Goal: Information Seeking & Learning: Find specific fact

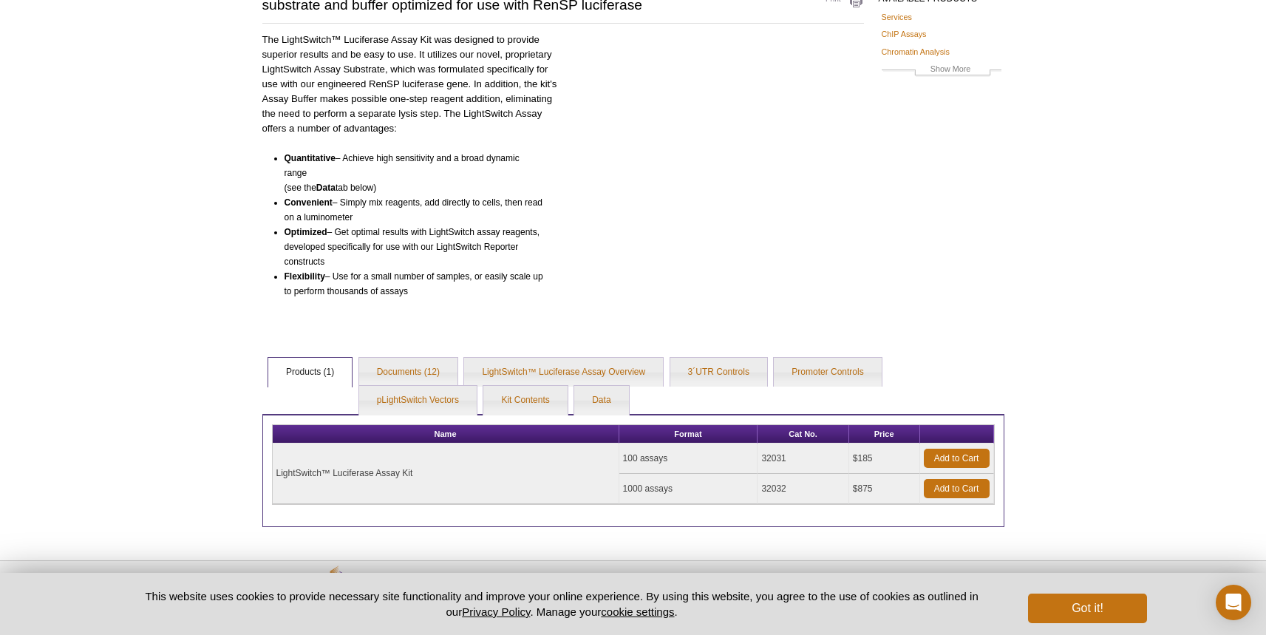
scroll to position [143, 0]
click at [841, 366] on link "Promoter Controls" at bounding box center [827, 372] width 107 height 30
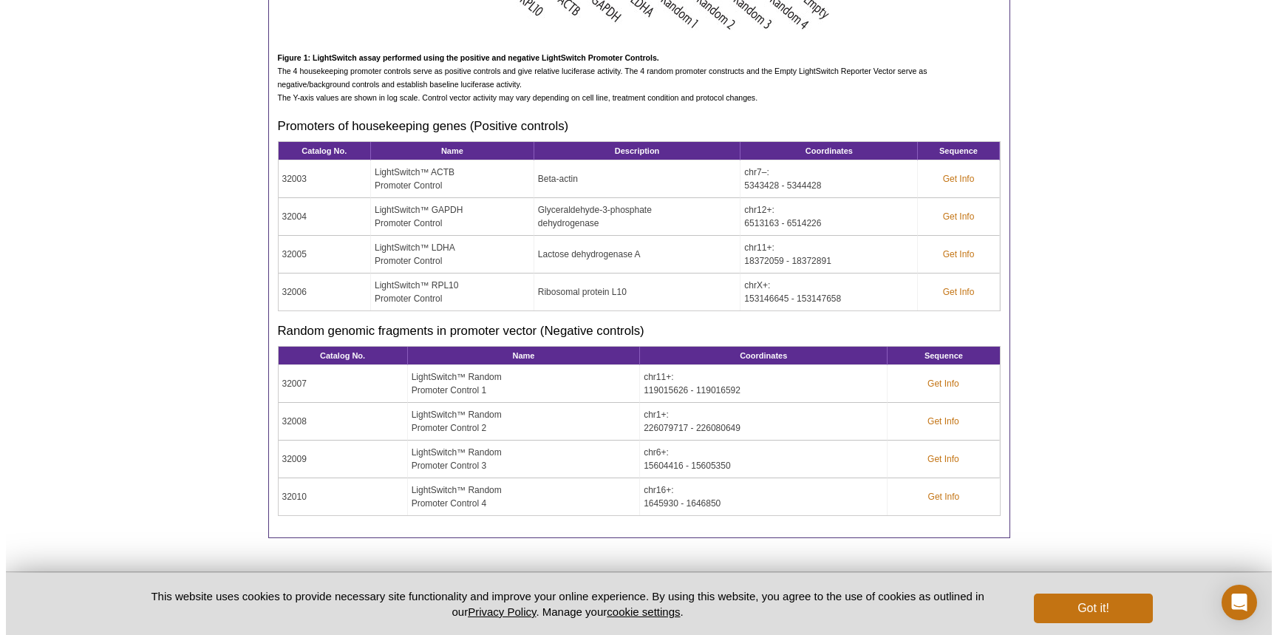
scroll to position [979, 0]
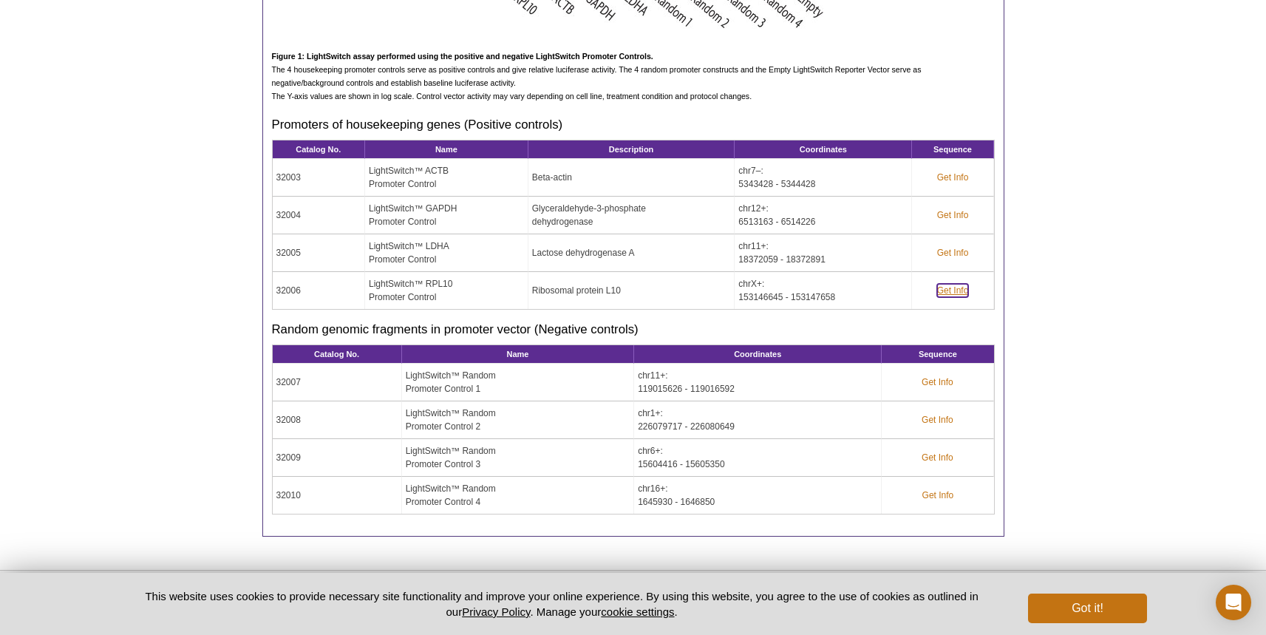
click at [943, 289] on link "Get Info" at bounding box center [953, 290] width 32 height 13
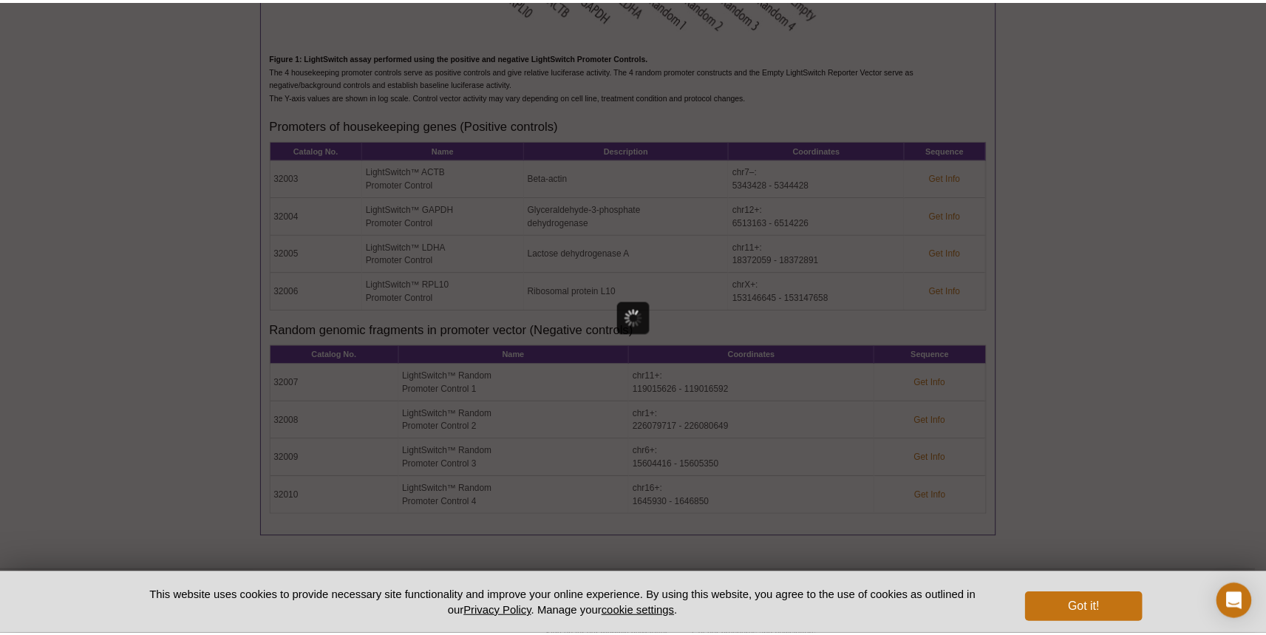
scroll to position [0, 0]
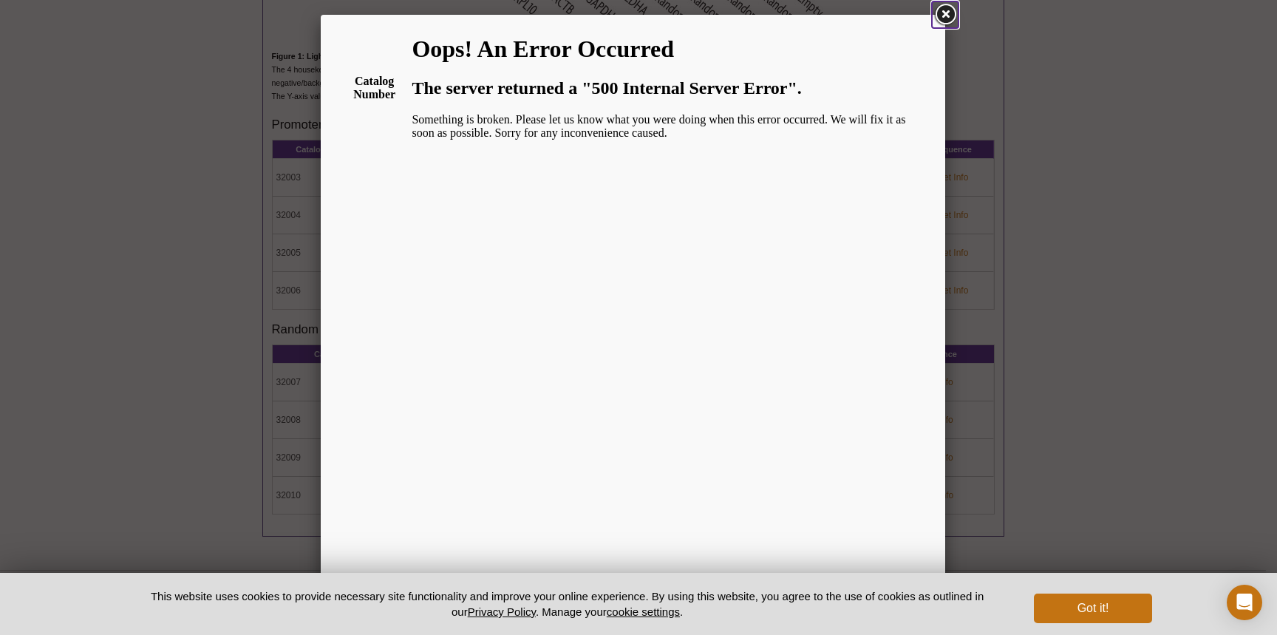
click at [946, 20] on link at bounding box center [945, 14] width 27 height 27
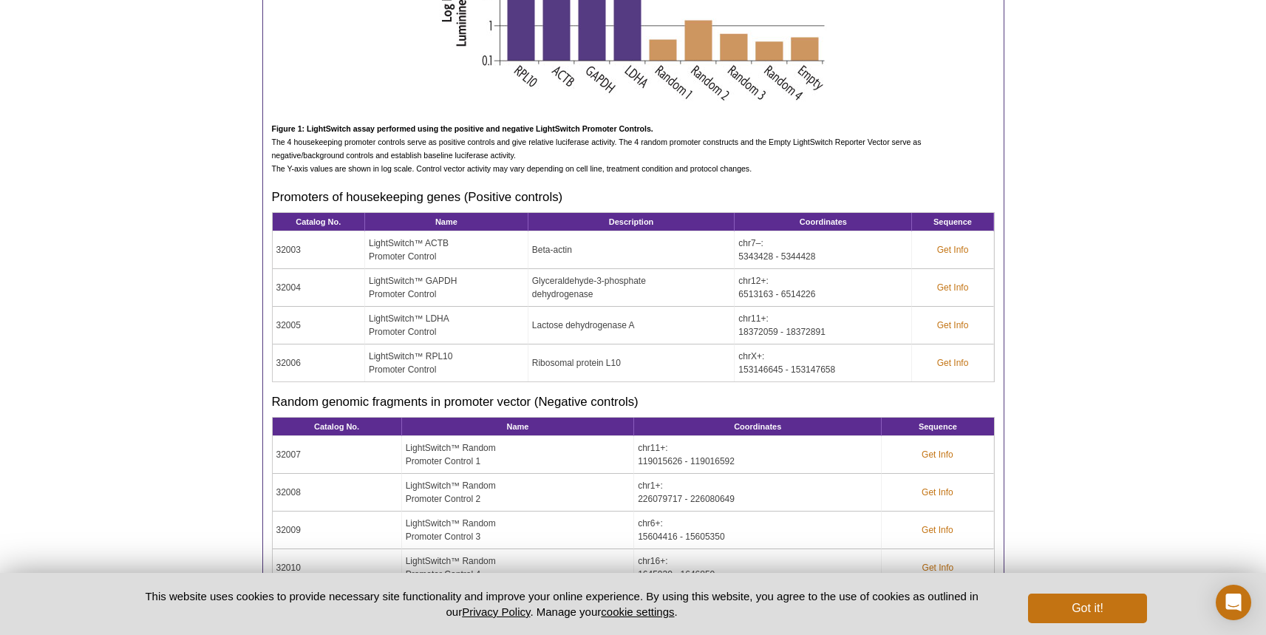
scroll to position [902, 0]
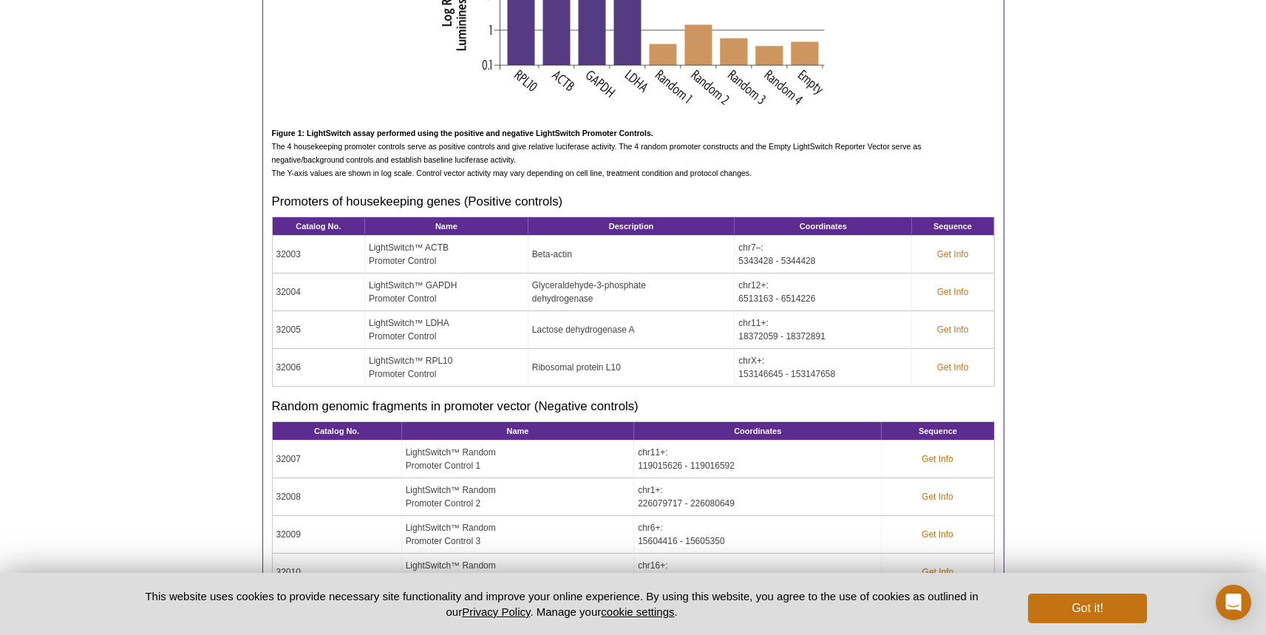
click at [301, 364] on td "32006" at bounding box center [319, 367] width 93 height 37
click at [284, 366] on td "32006" at bounding box center [319, 367] width 93 height 37
copy td "32006"
